Goal: Transaction & Acquisition: Book appointment/travel/reservation

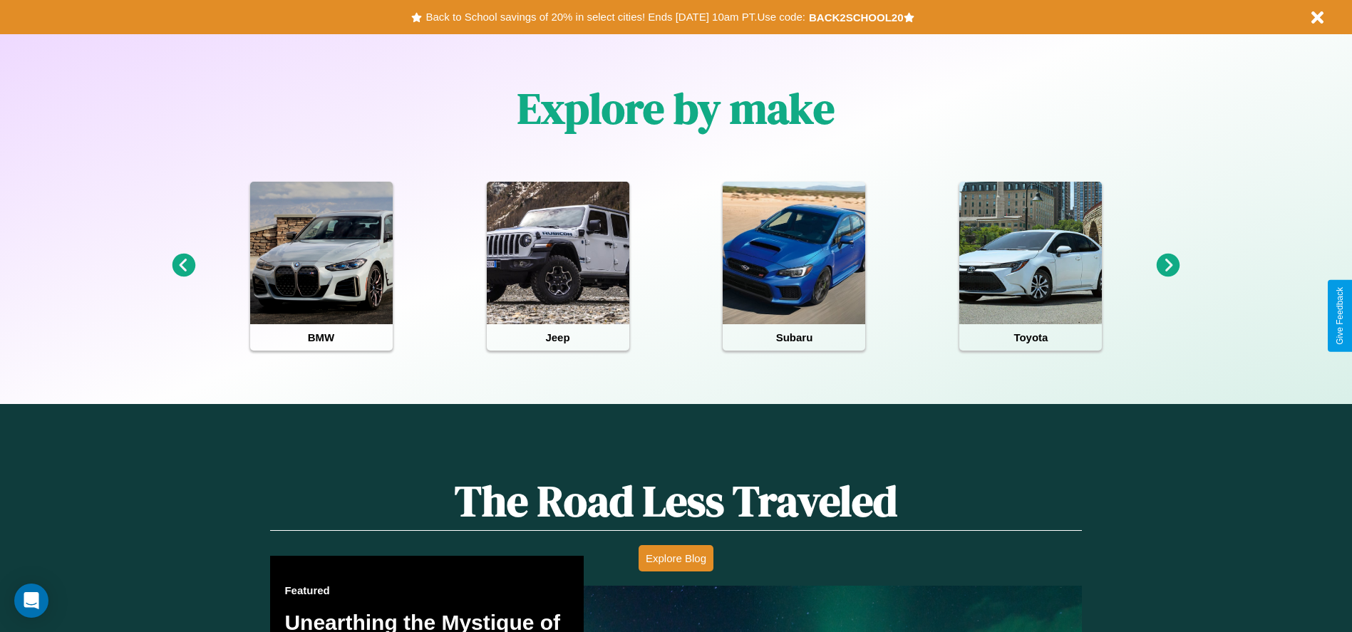
scroll to position [635, 0]
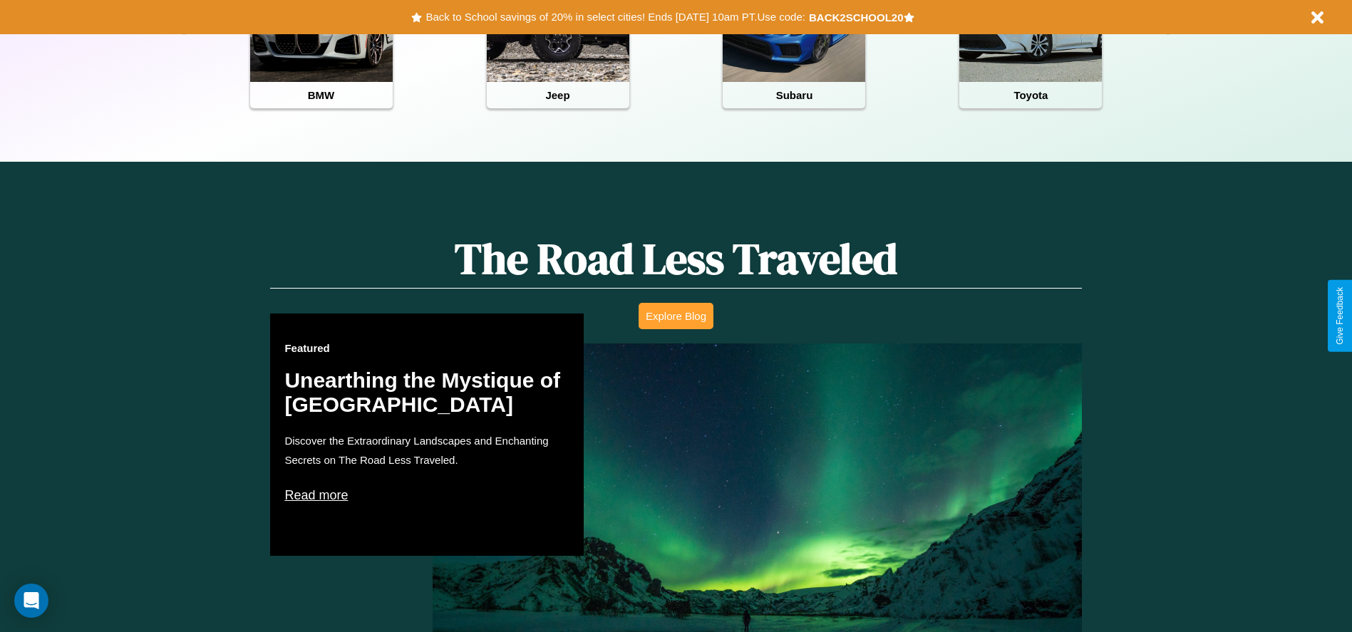
click at [676, 316] on button "Explore Blog" at bounding box center [676, 316] width 75 height 26
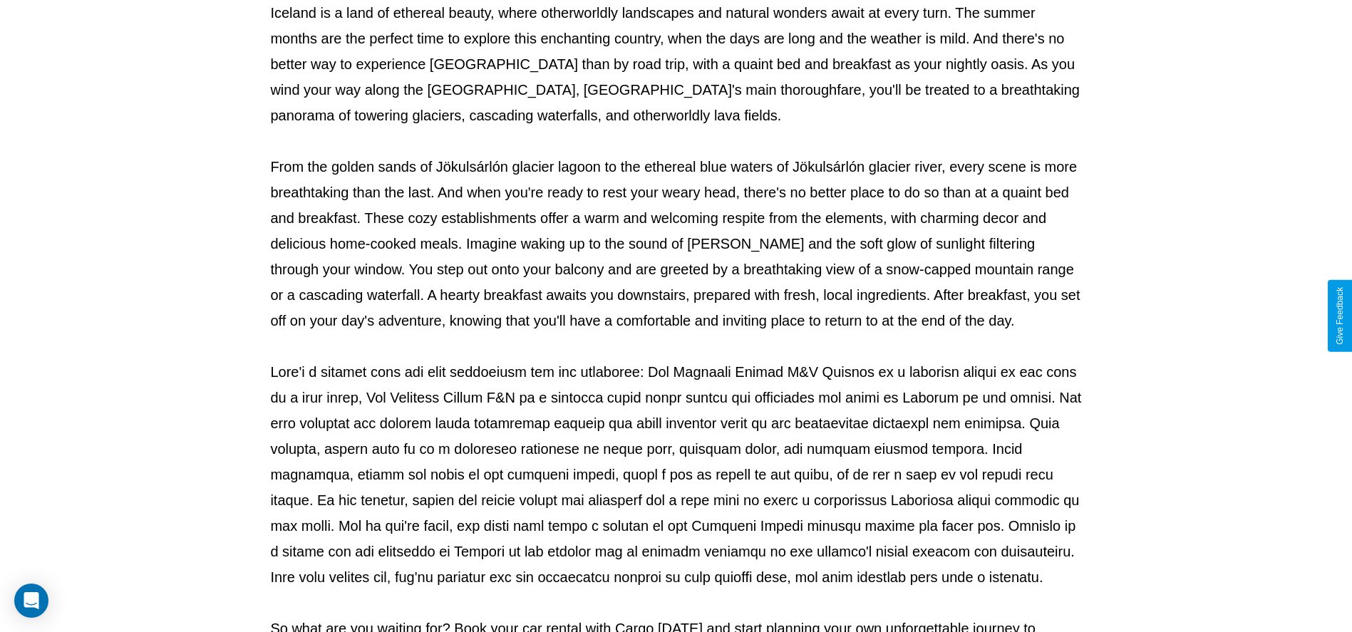
scroll to position [472, 0]
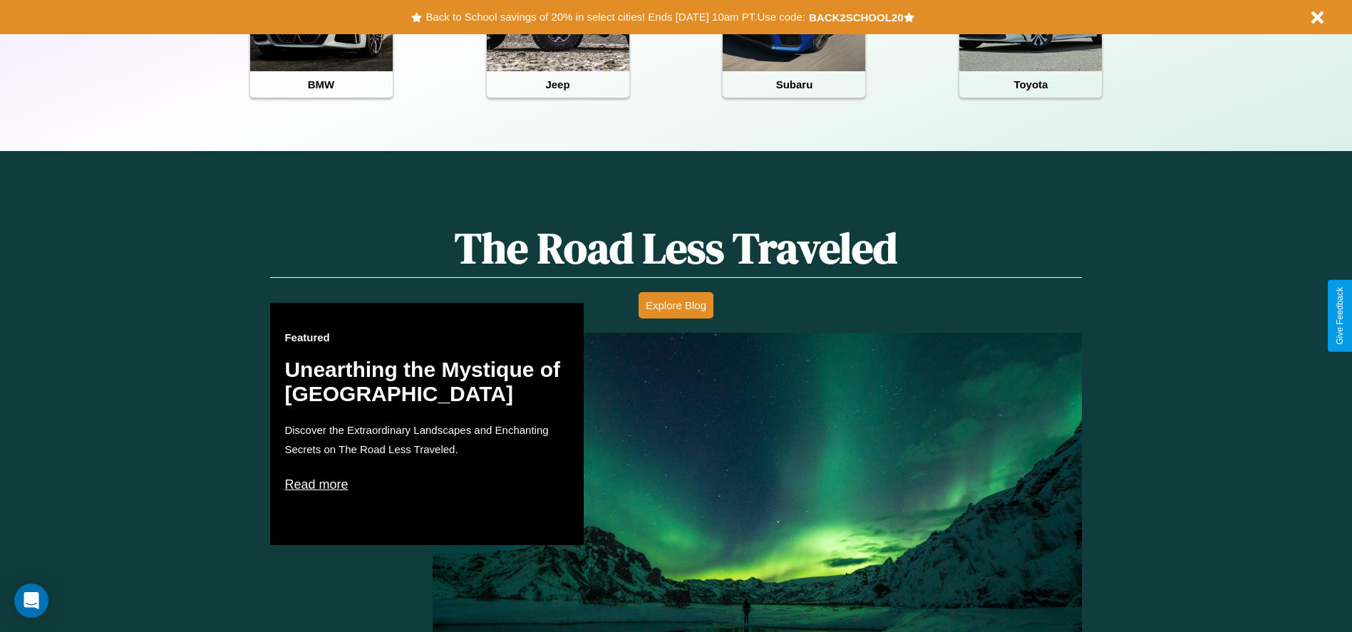
scroll to position [635, 0]
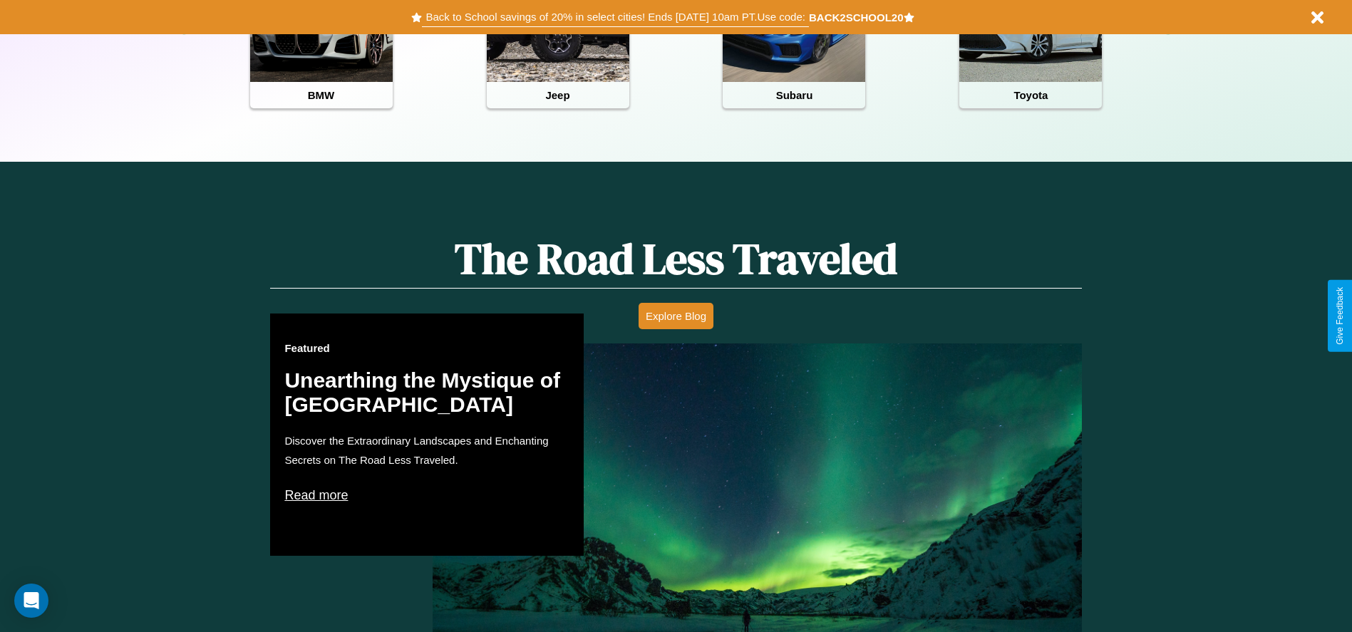
click at [615, 17] on button "Back to School savings of 20% in select cities! Ends [DATE] 10am PT. Use code:" at bounding box center [615, 17] width 386 height 20
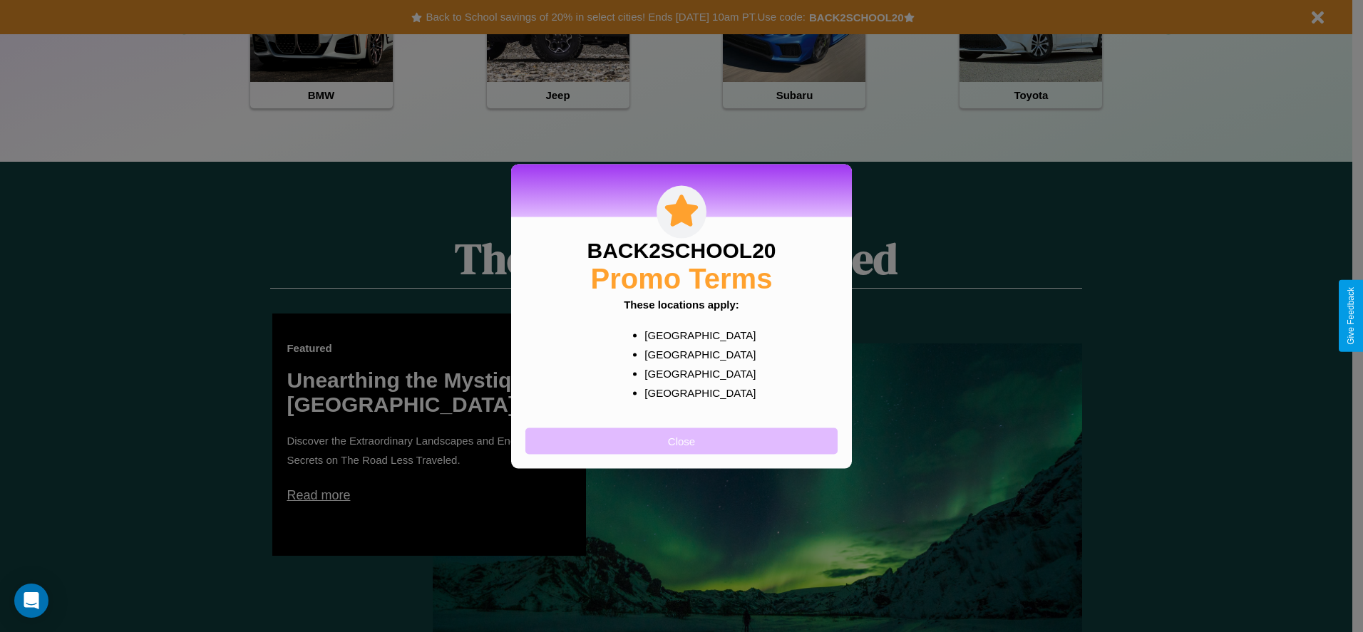
click at [681, 440] on button "Close" at bounding box center [681, 441] width 312 height 26
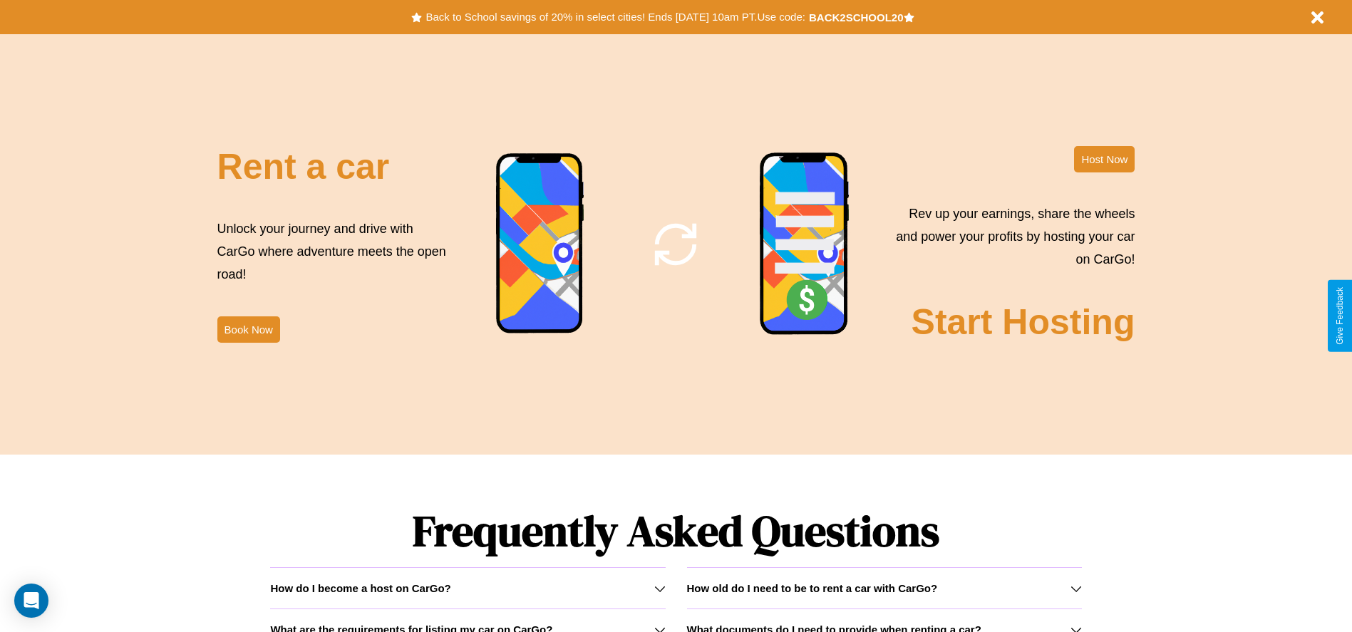
scroll to position [1724, 0]
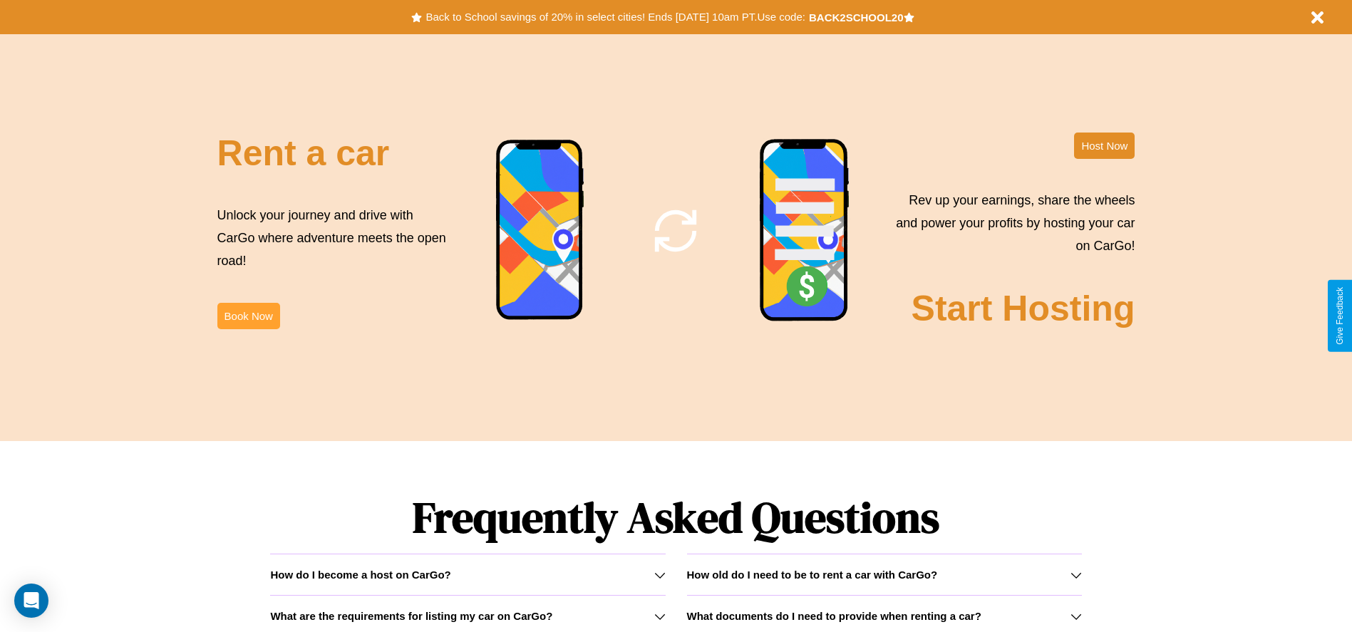
click at [248, 316] on button "Book Now" at bounding box center [248, 316] width 63 height 26
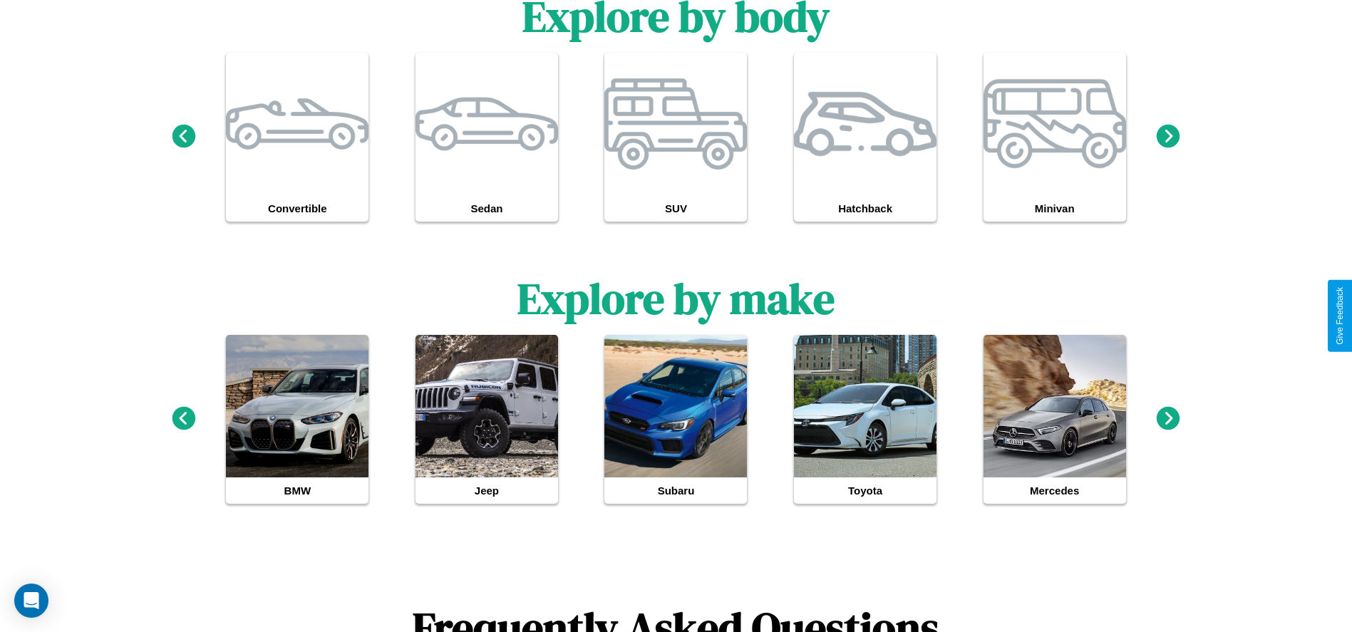
scroll to position [1318, 0]
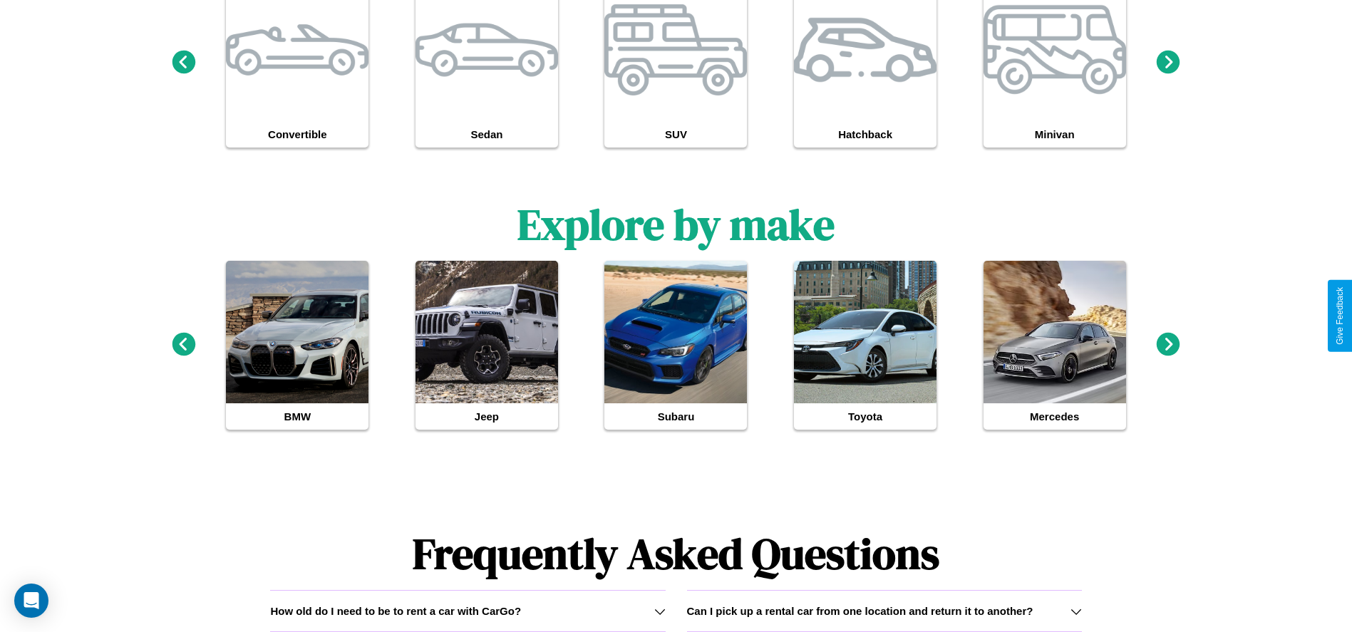
click at [1168, 345] on icon at bounding box center [1169, 344] width 24 height 24
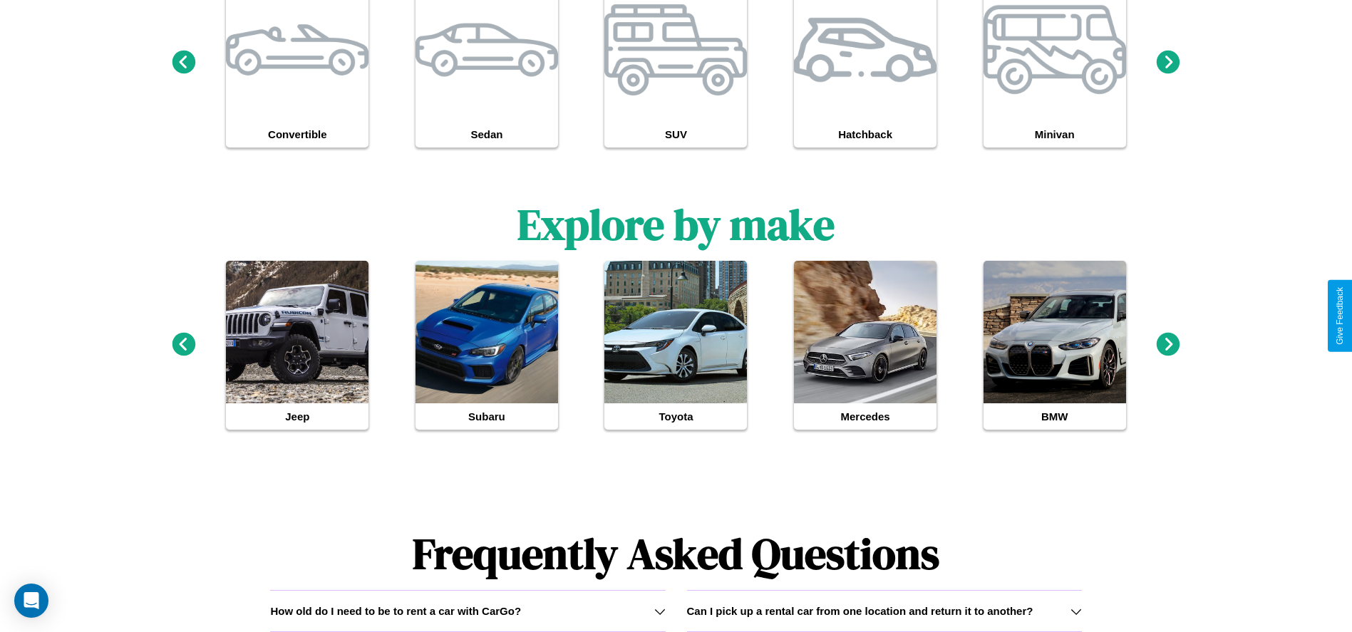
click at [1168, 345] on icon at bounding box center [1169, 344] width 24 height 24
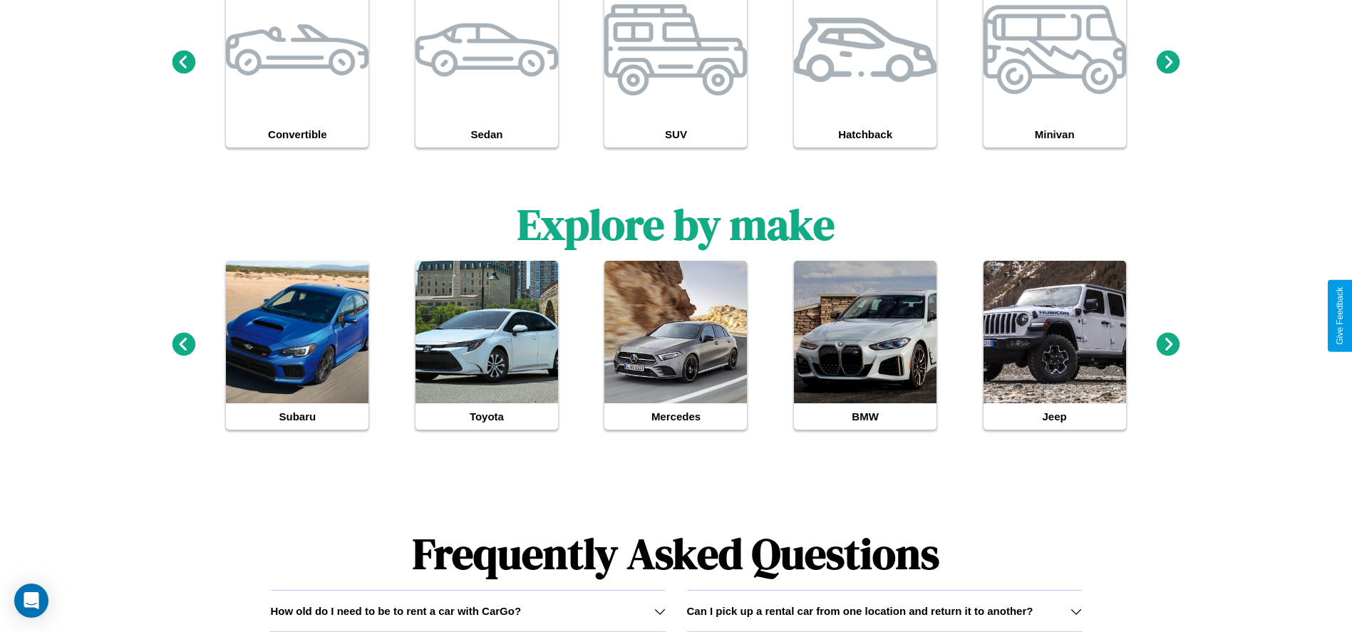
click at [183, 345] on icon at bounding box center [184, 344] width 24 height 24
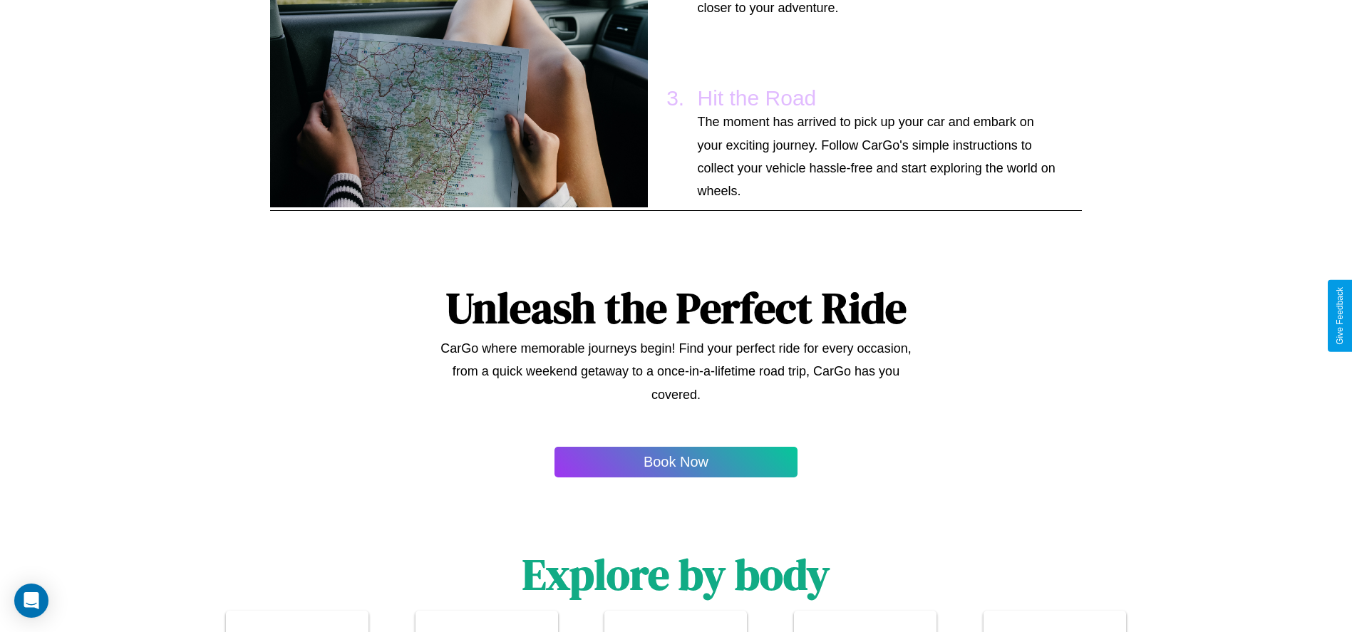
scroll to position [1048, 0]
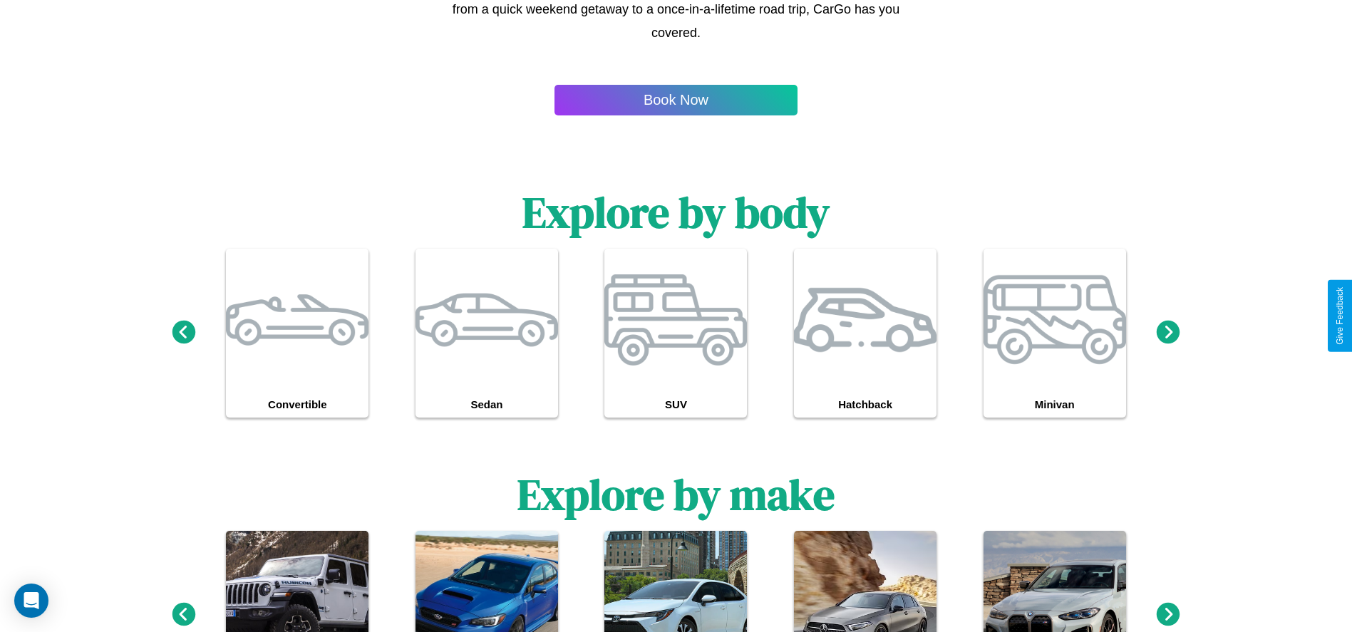
click at [183, 615] on icon at bounding box center [184, 614] width 24 height 24
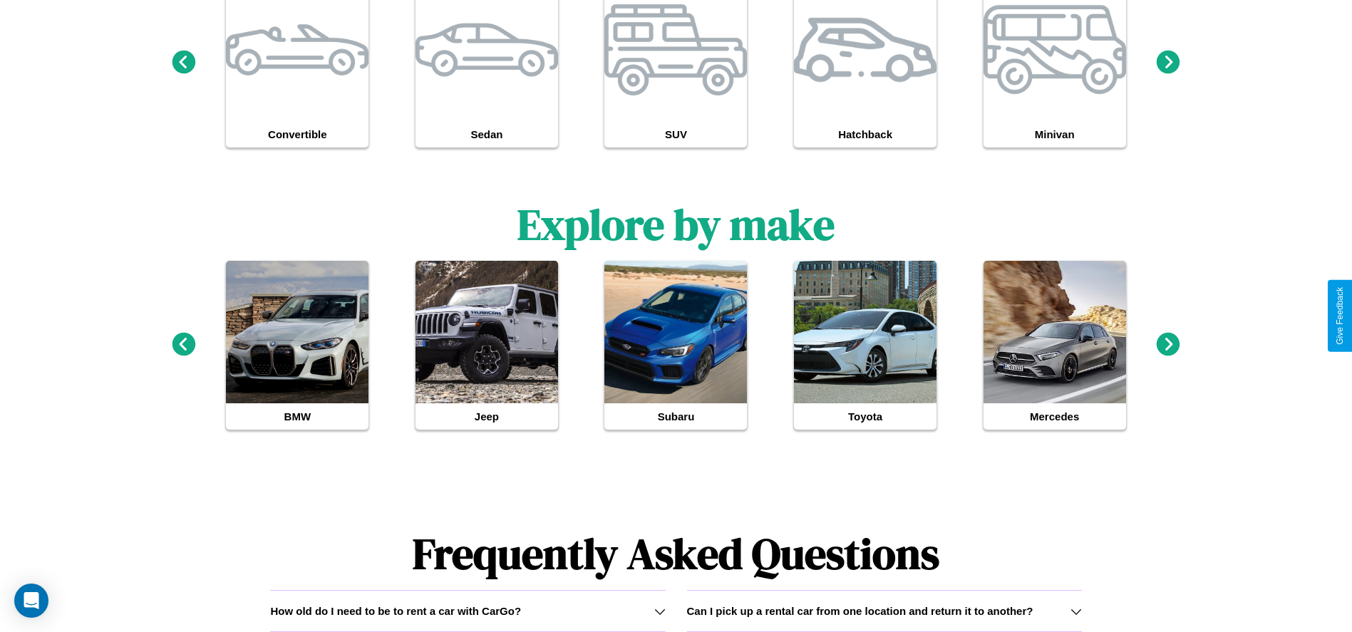
scroll to position [0, 0]
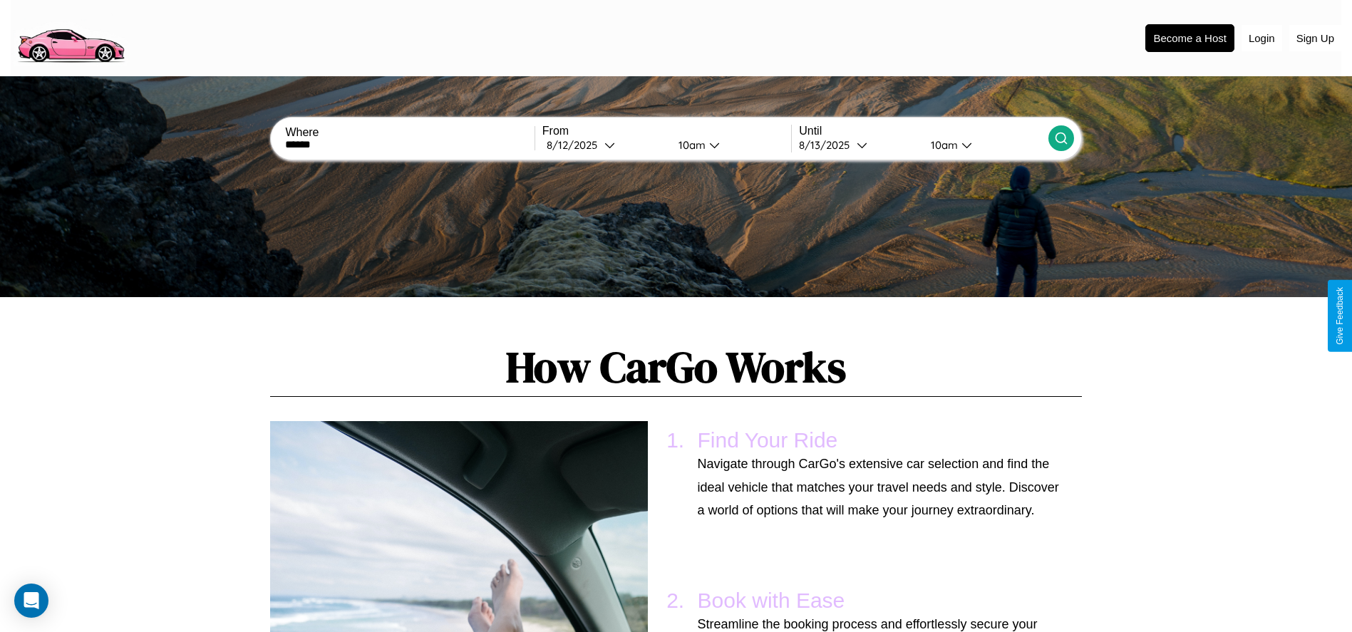
type input "******"
click at [1060, 138] on icon at bounding box center [1061, 138] width 14 height 14
